Goal: Task Accomplishment & Management: Use online tool/utility

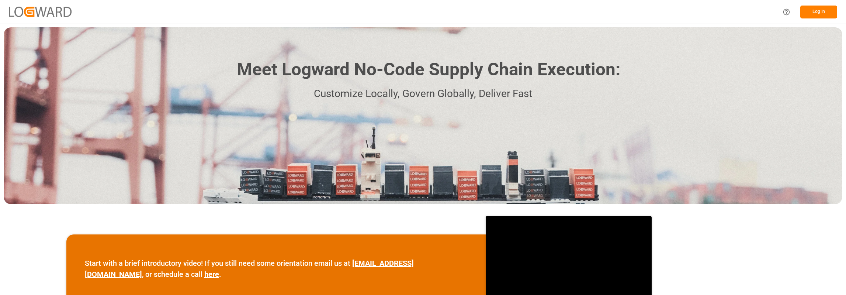
click at [817, 6] on button "Log In" at bounding box center [818, 12] width 37 height 13
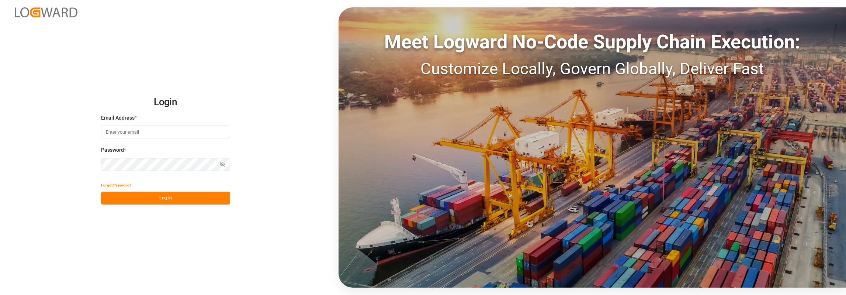
click at [163, 130] on input at bounding box center [165, 131] width 129 height 13
type input "[PERSON_NAME][EMAIL_ADDRESS][PERSON_NAME][DOMAIN_NAME]"
click at [146, 194] on button "Log In" at bounding box center [165, 197] width 129 height 13
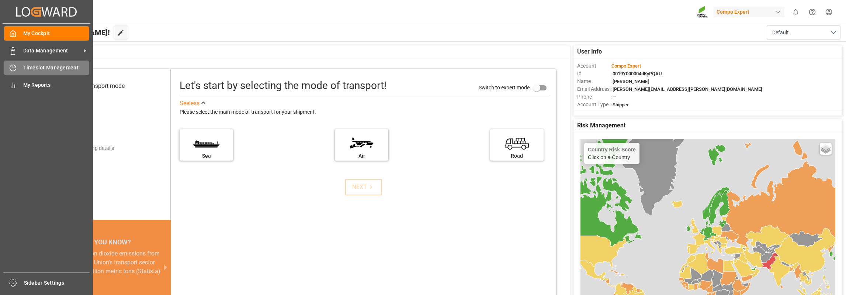
click at [46, 67] on span "Timeslot Management" at bounding box center [56, 68] width 66 height 8
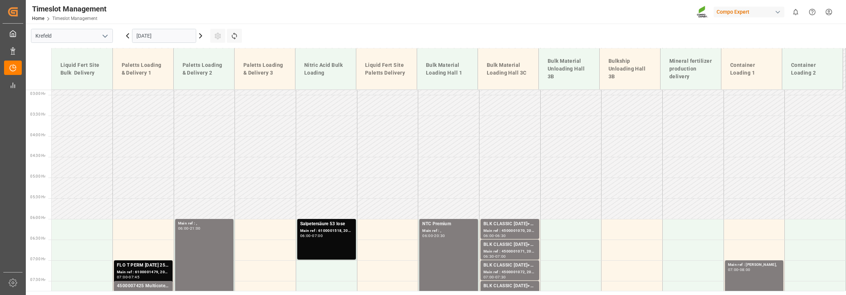
scroll to position [83, 0]
